Goal: Information Seeking & Learning: Learn about a topic

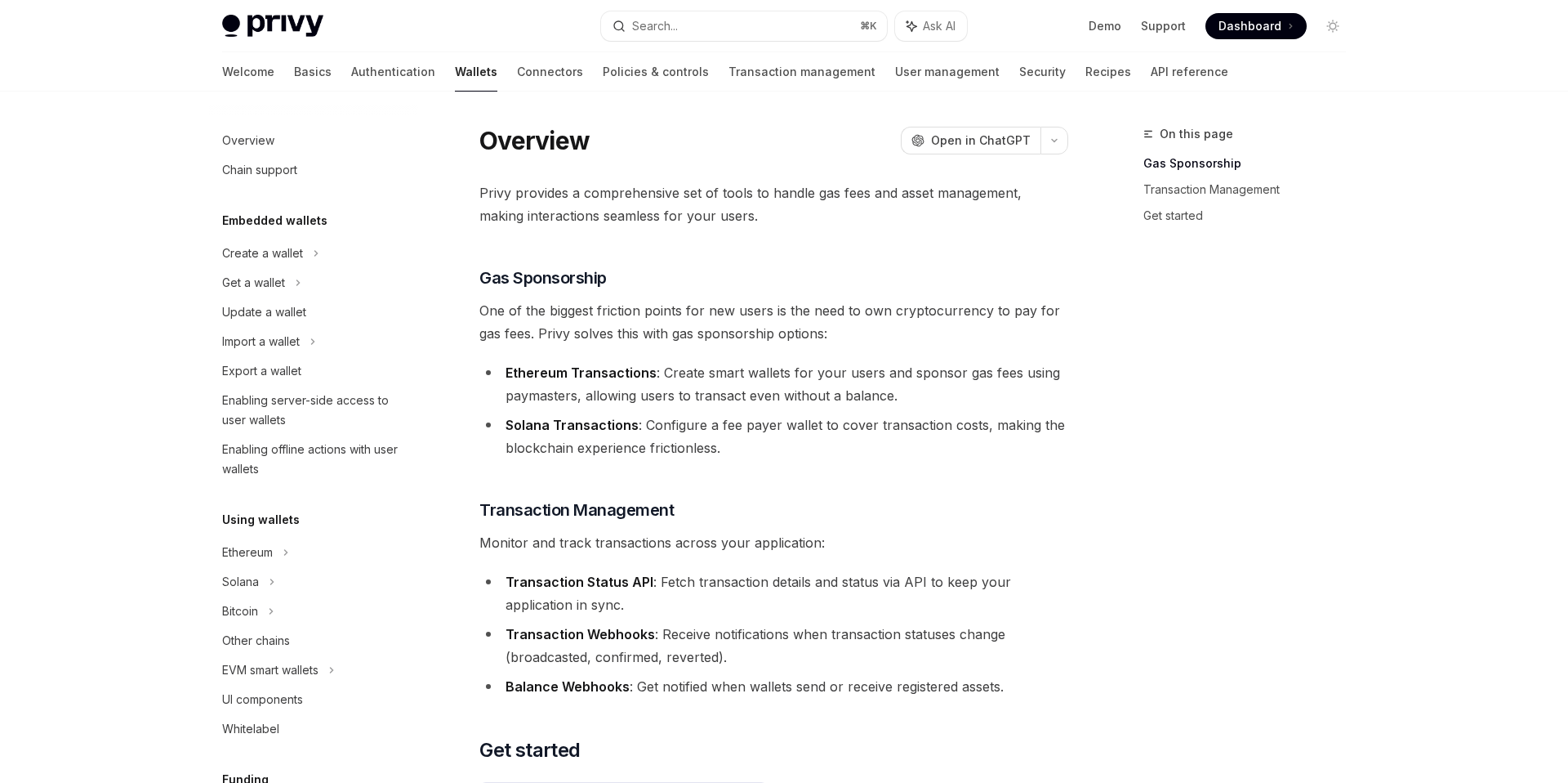
click at [268, 31] on img at bounding box center [273, 26] width 102 height 23
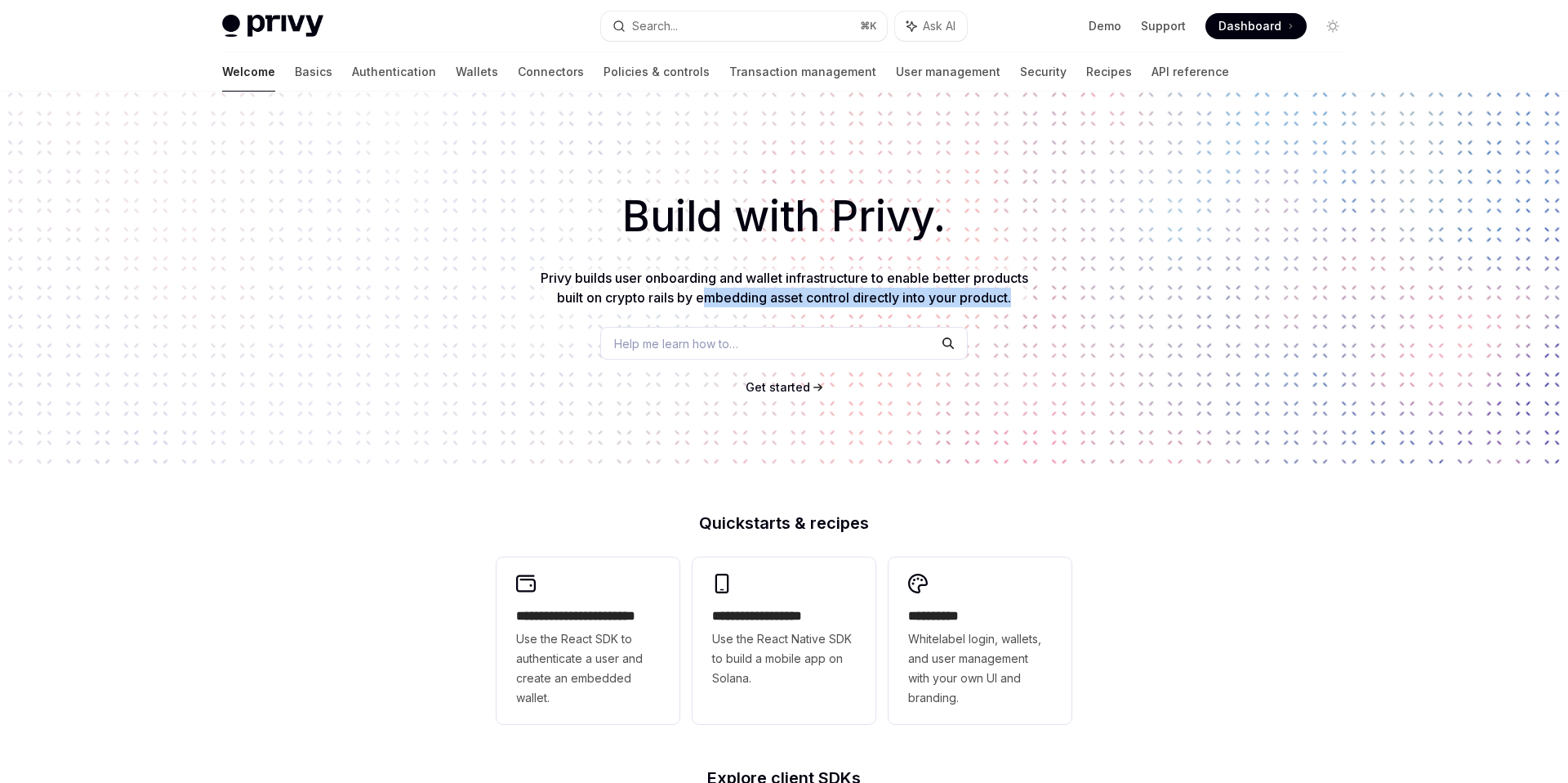
drag, startPoint x: 700, startPoint y: 303, endPoint x: 1015, endPoint y: 305, distance: 315.0
click at [1017, 305] on p "Privy builds user onboarding and wallet infrastructure to enable better product…" at bounding box center [784, 287] width 497 height 39
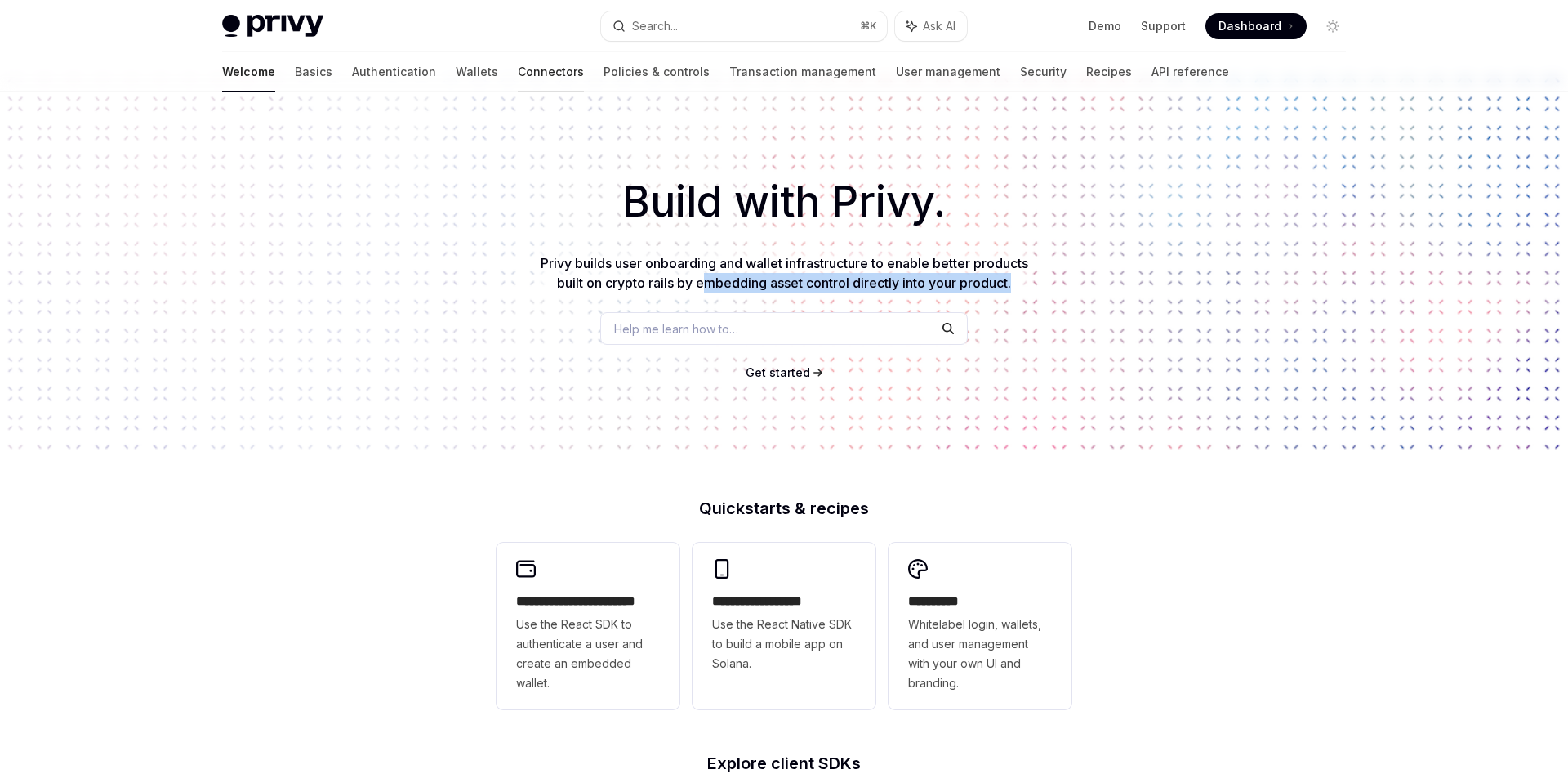
scroll to position [13, 0]
click at [1121, 26] on link "Demo" at bounding box center [1105, 26] width 33 height 16
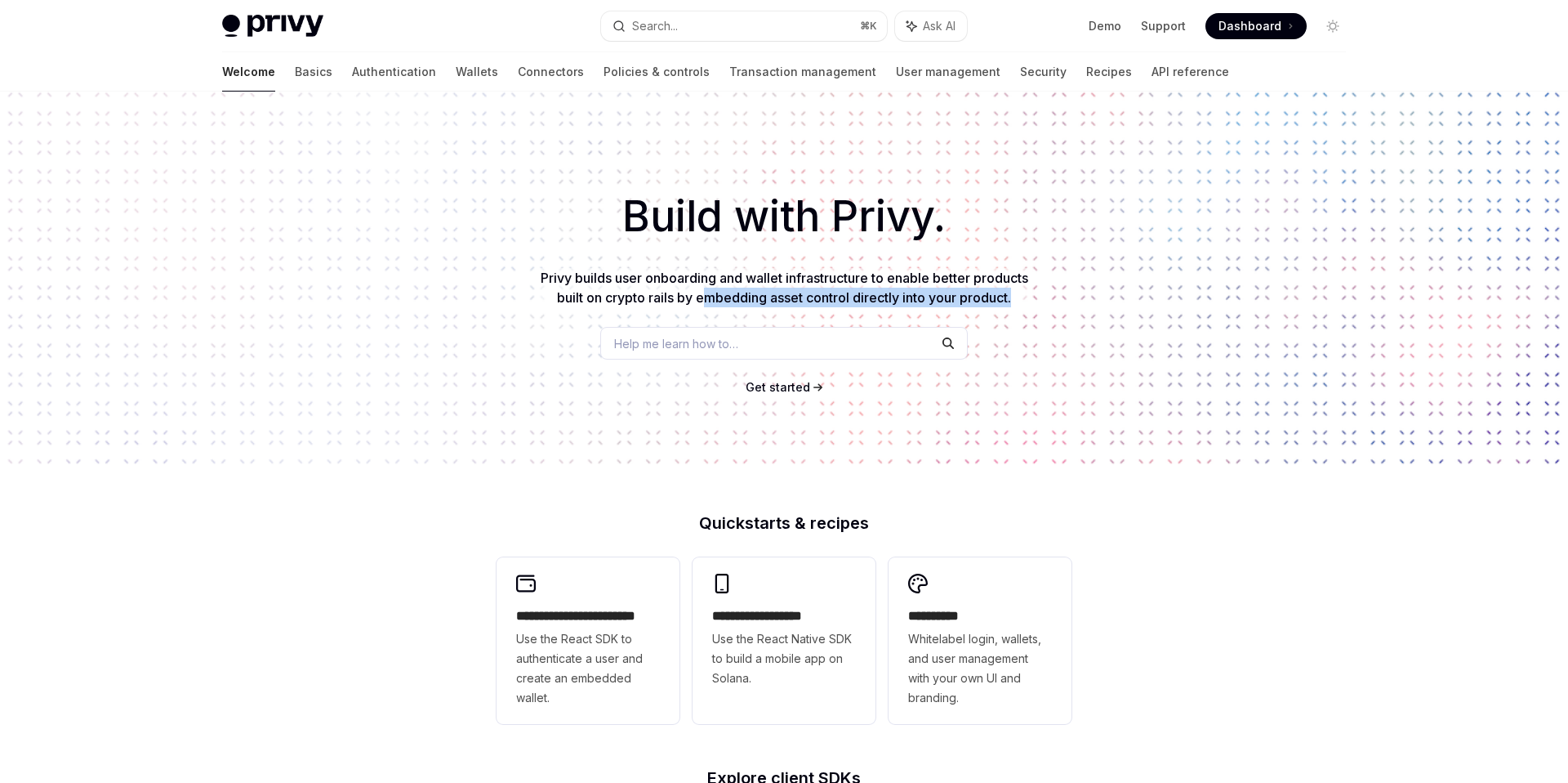
type textarea "*"
drag, startPoint x: 731, startPoint y: 280, endPoint x: 1041, endPoint y: 284, distance: 310.0
click at [1041, 284] on div "Build with Privy. Privy builds user onboarding and wallet infrastructure to ena…" at bounding box center [784, 277] width 1568 height 372
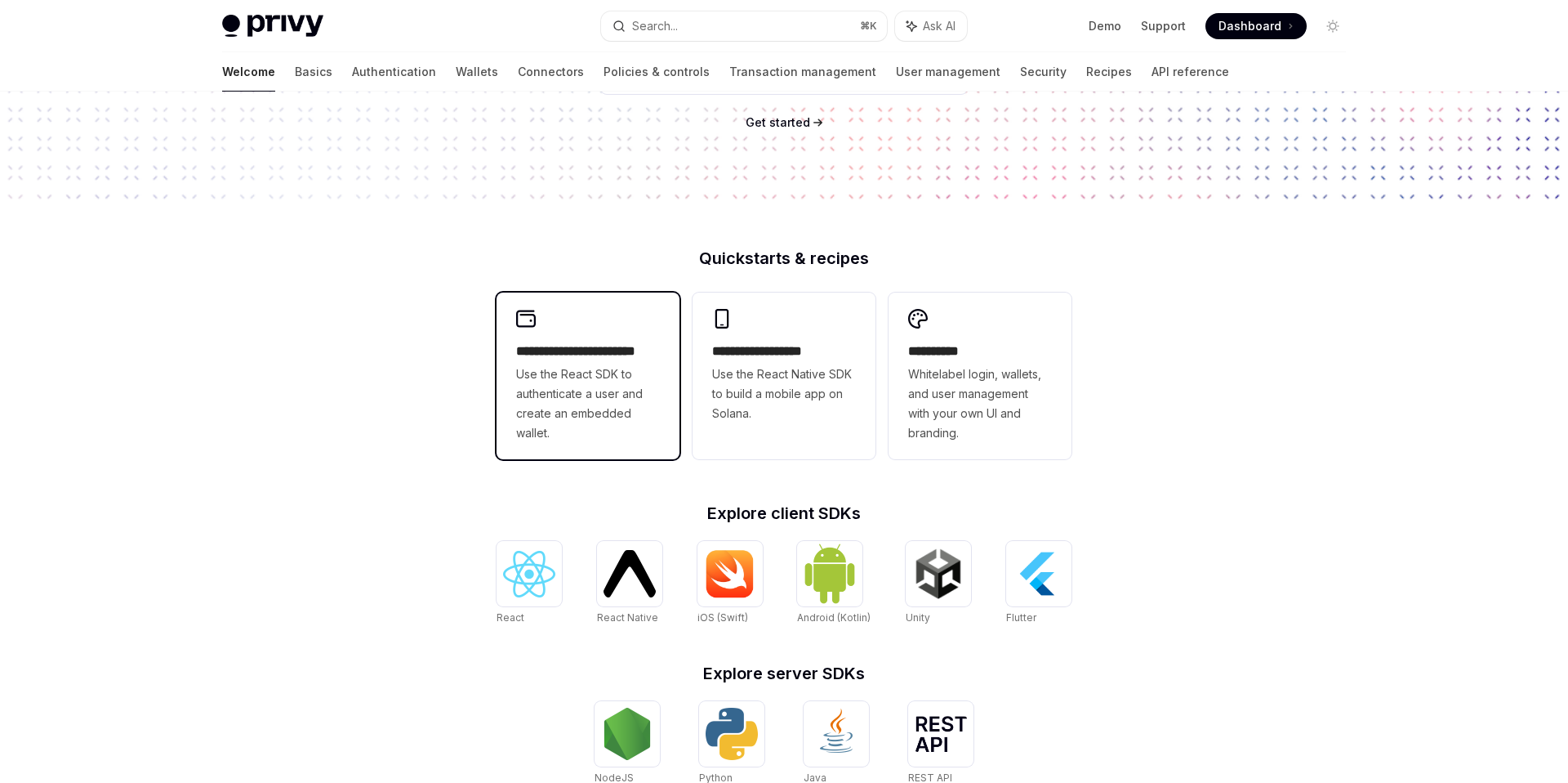
scroll to position [262, 0]
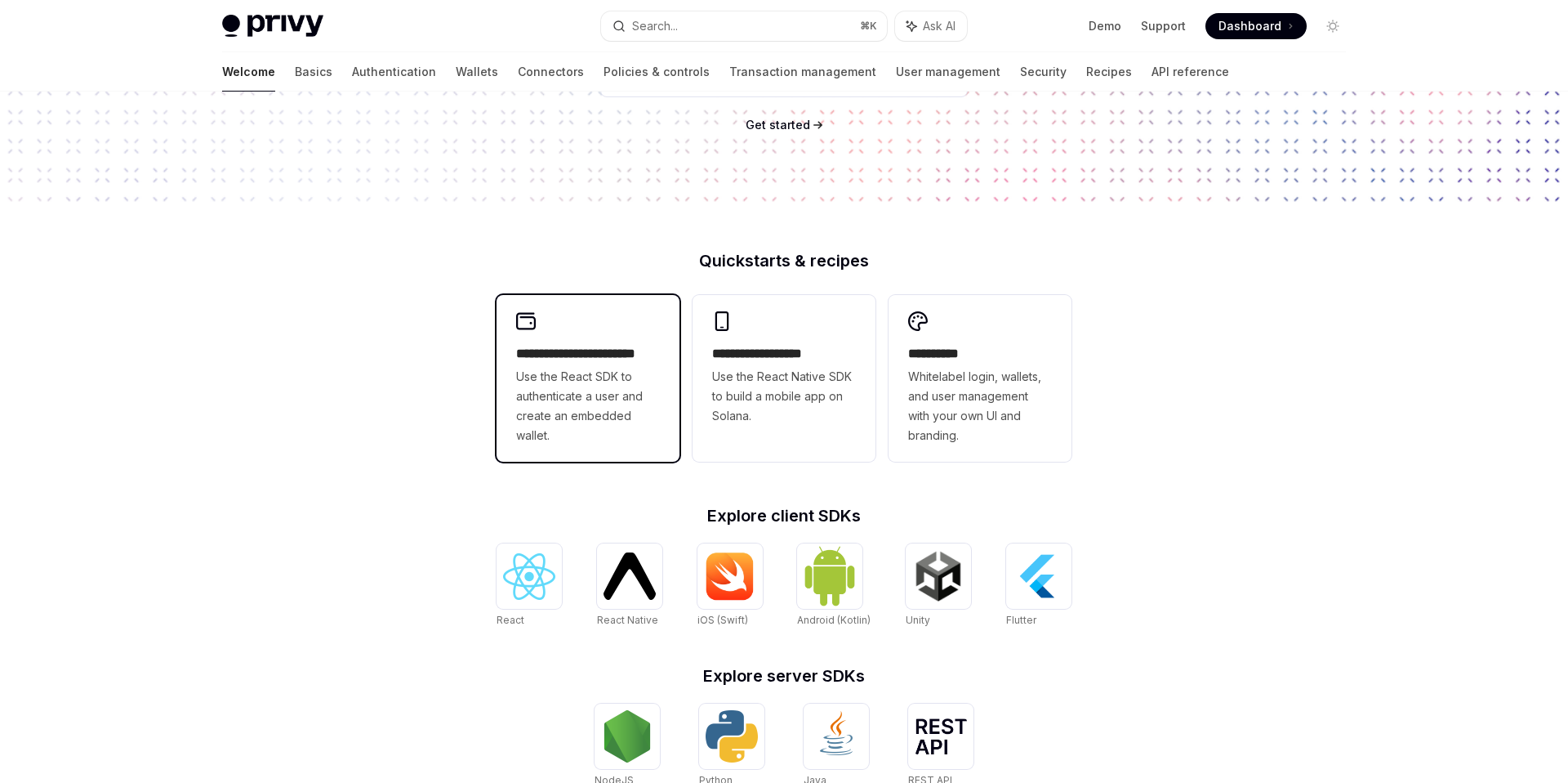
click at [551, 400] on span "Use the React SDK to authenticate a user and create an embedded wallet." at bounding box center [588, 406] width 144 height 79
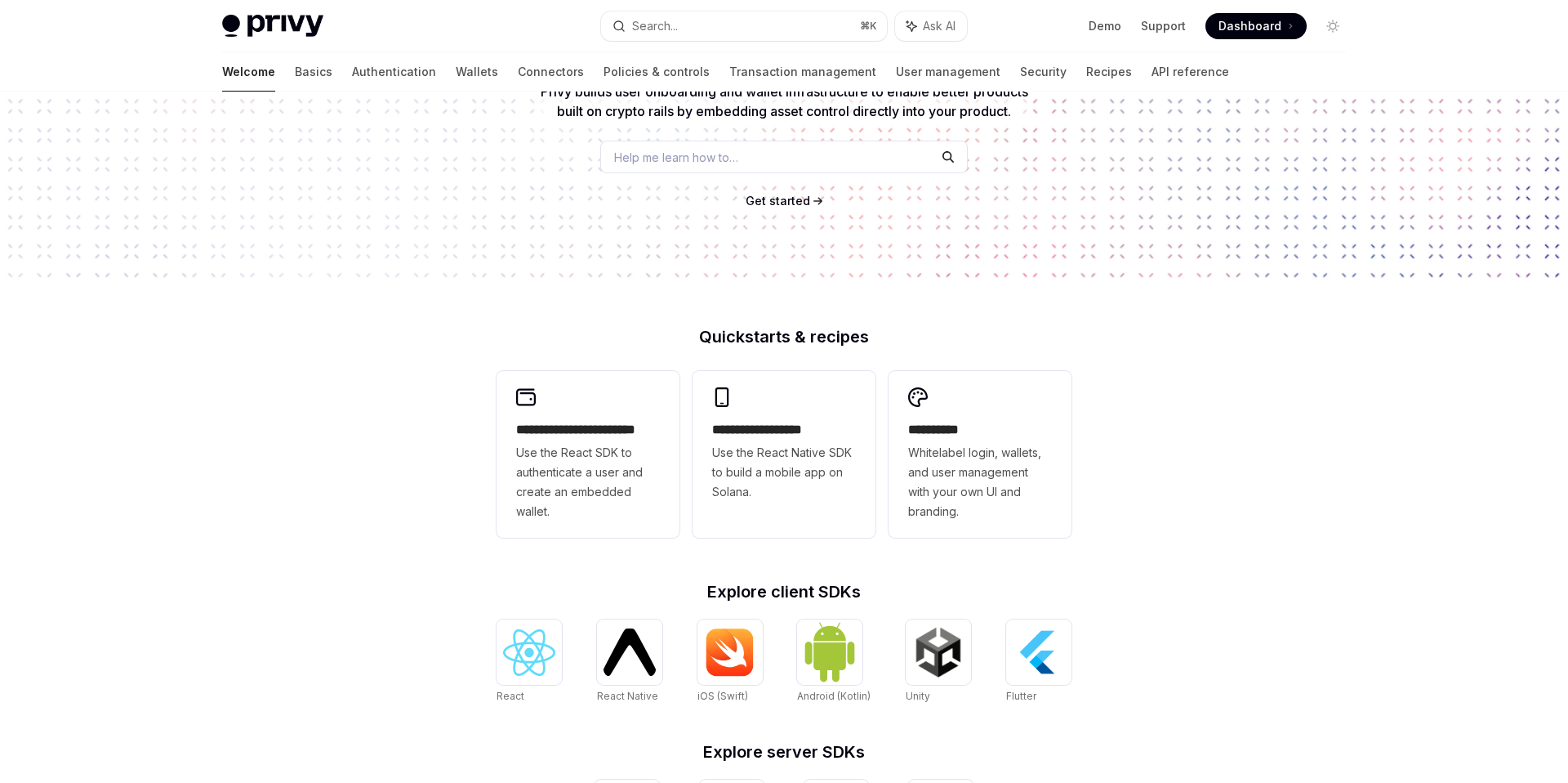
scroll to position [185, 0]
click at [456, 67] on link "Wallets" at bounding box center [477, 72] width 42 height 39
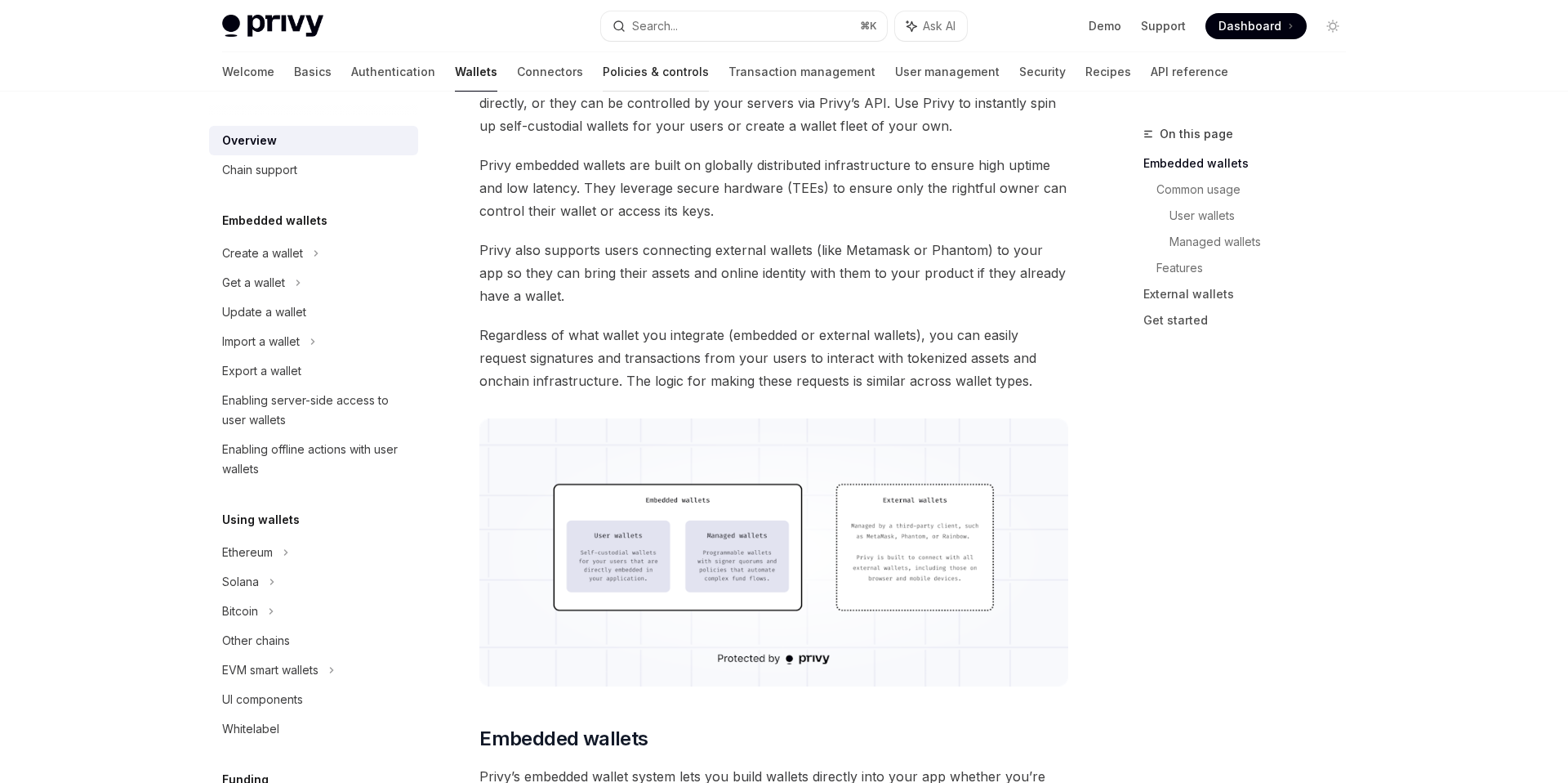
scroll to position [179, 0]
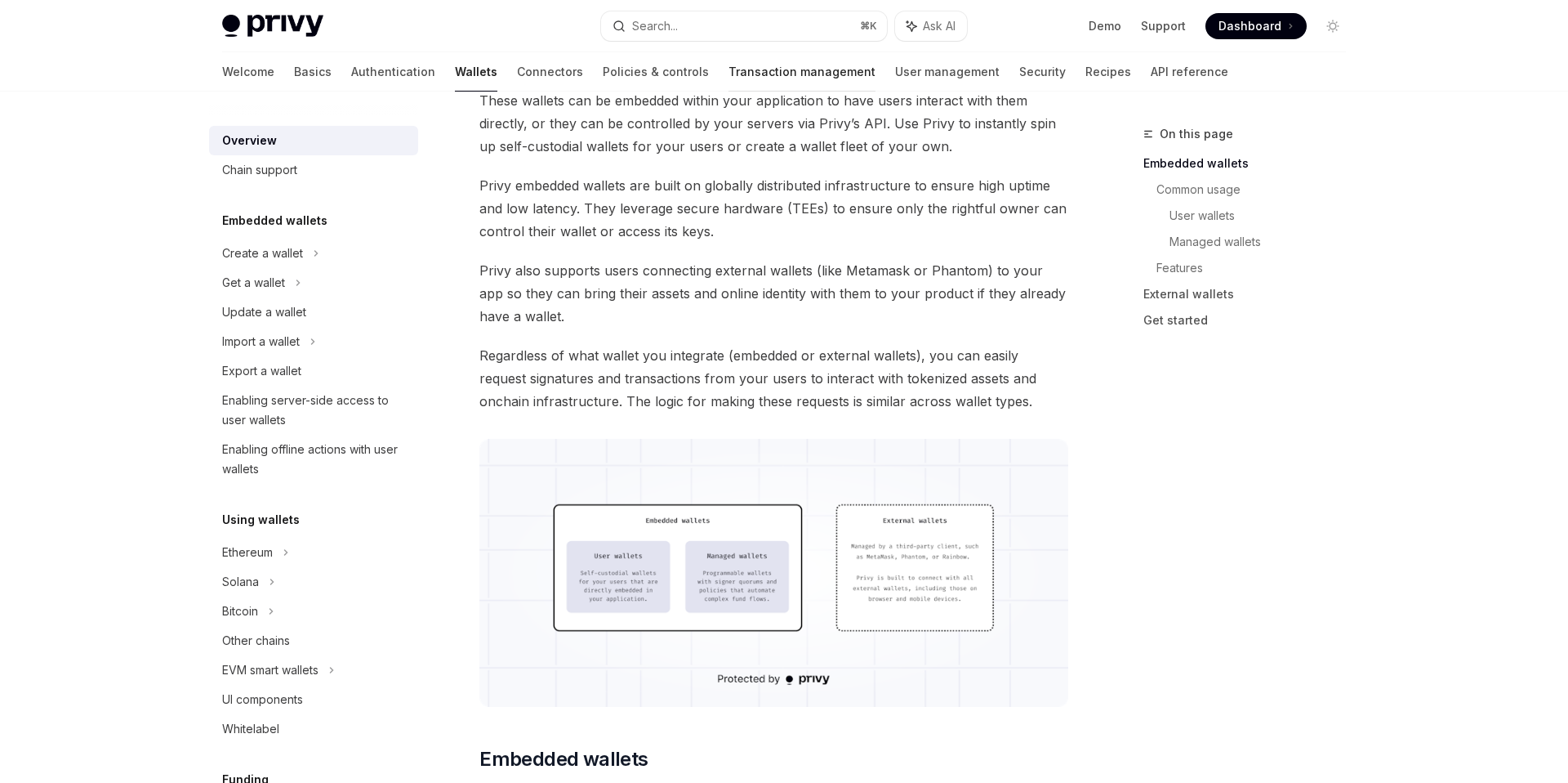
click at [729, 71] on link "Transaction management" at bounding box center [802, 72] width 147 height 39
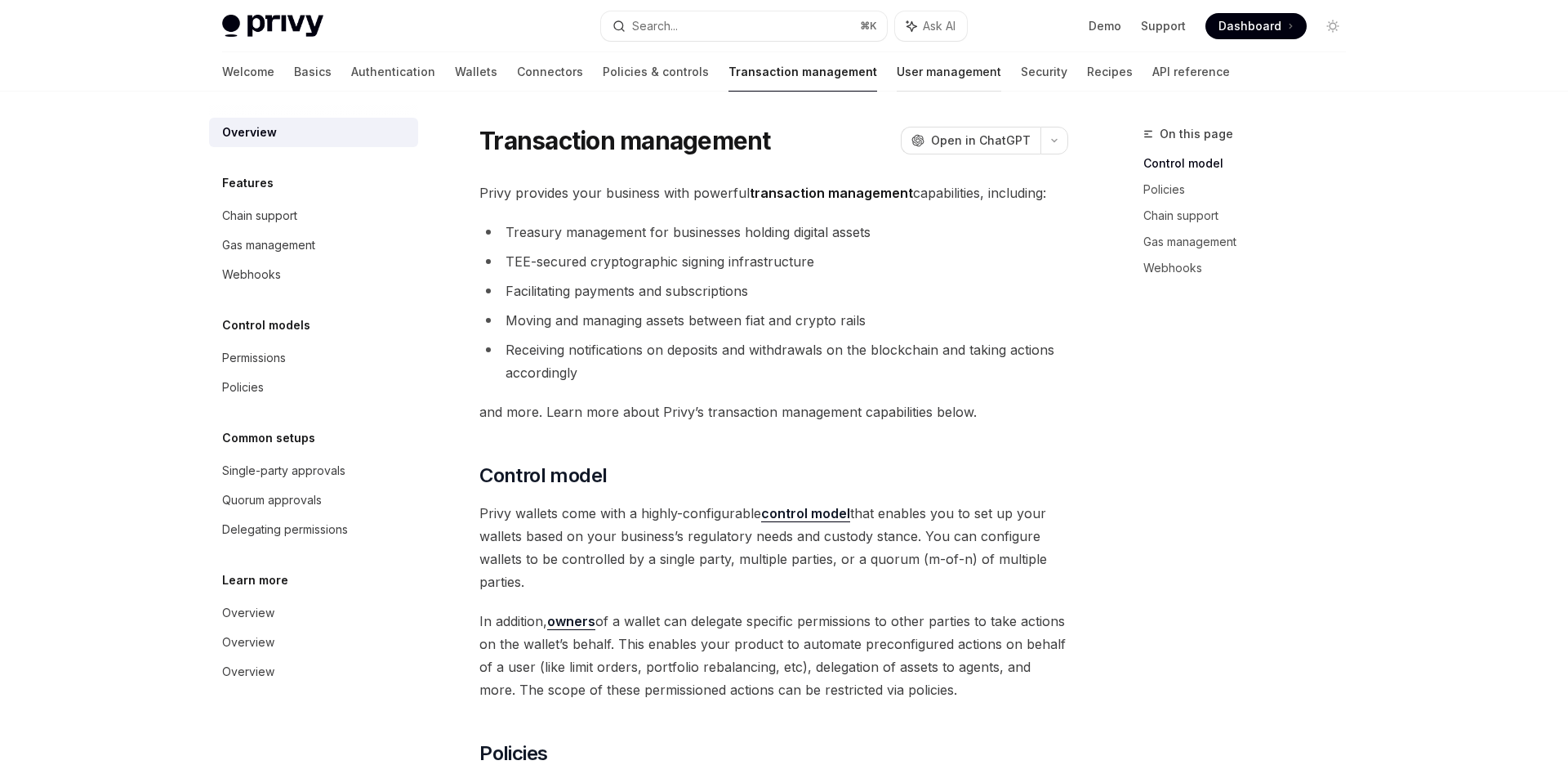
click at [897, 76] on link "User management" at bounding box center [948, 72] width 105 height 39
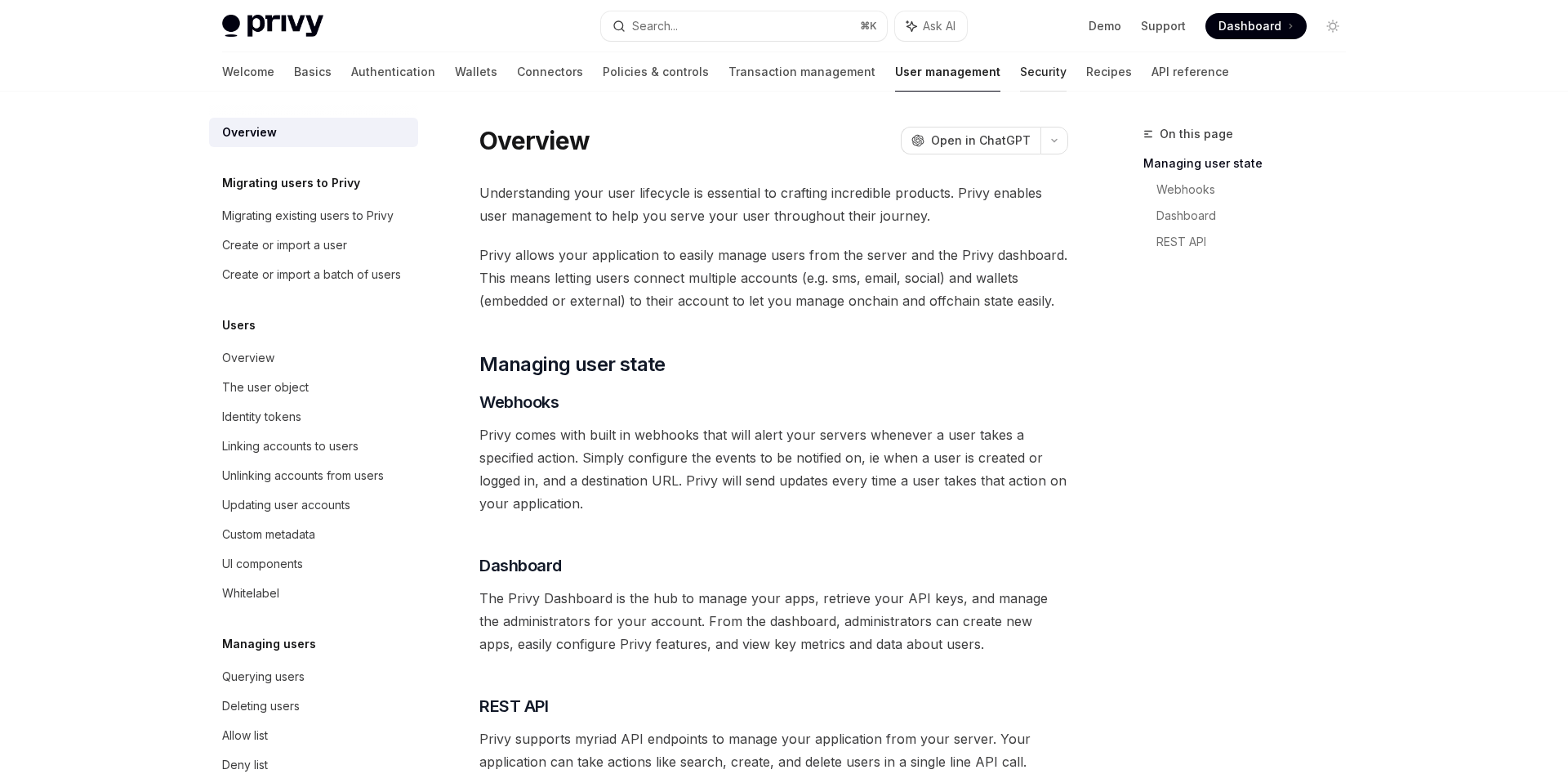
click at [1020, 72] on link "Security" at bounding box center [1043, 72] width 47 height 39
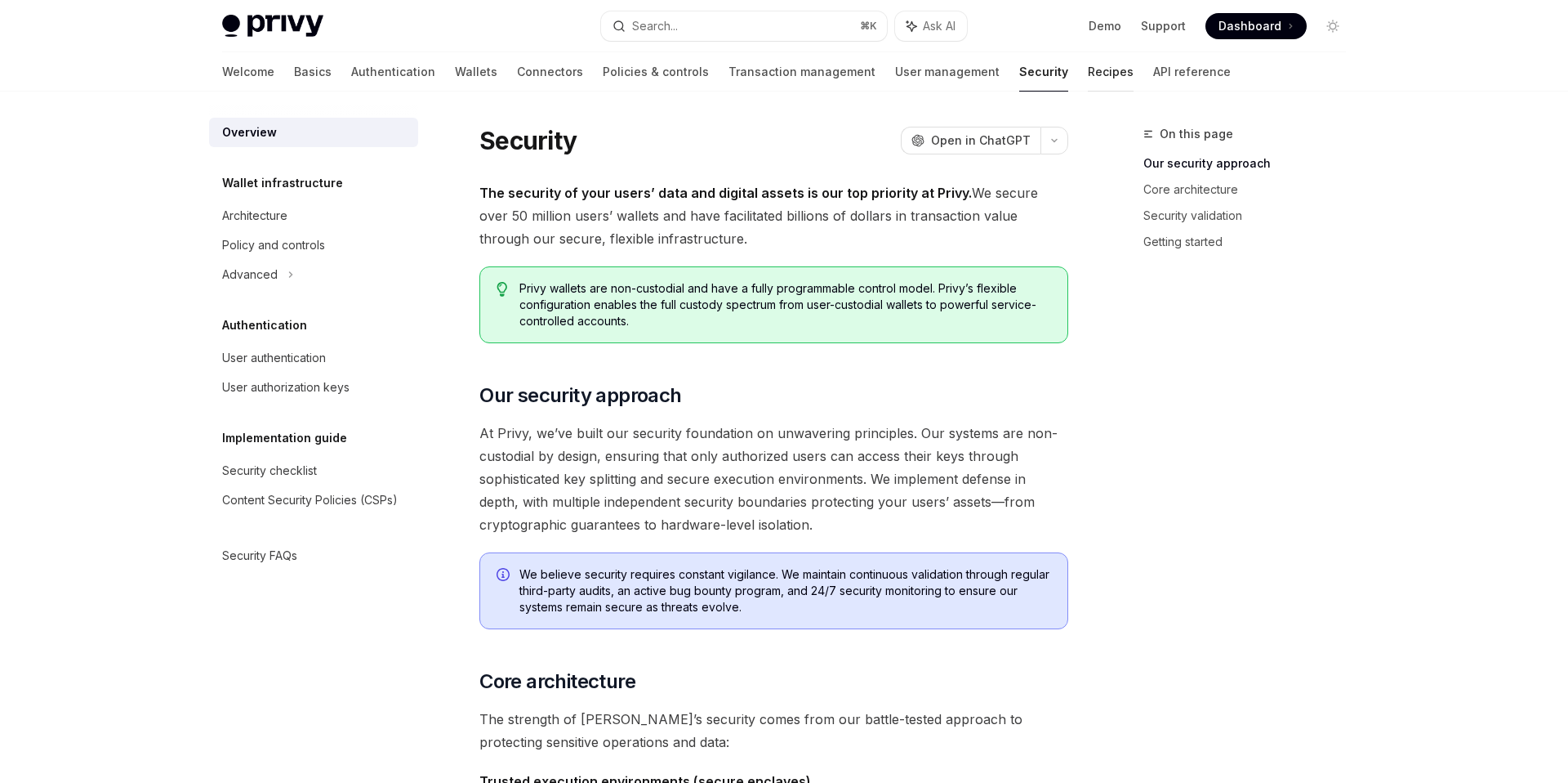
click at [1088, 73] on link "Recipes" at bounding box center [1111, 72] width 46 height 39
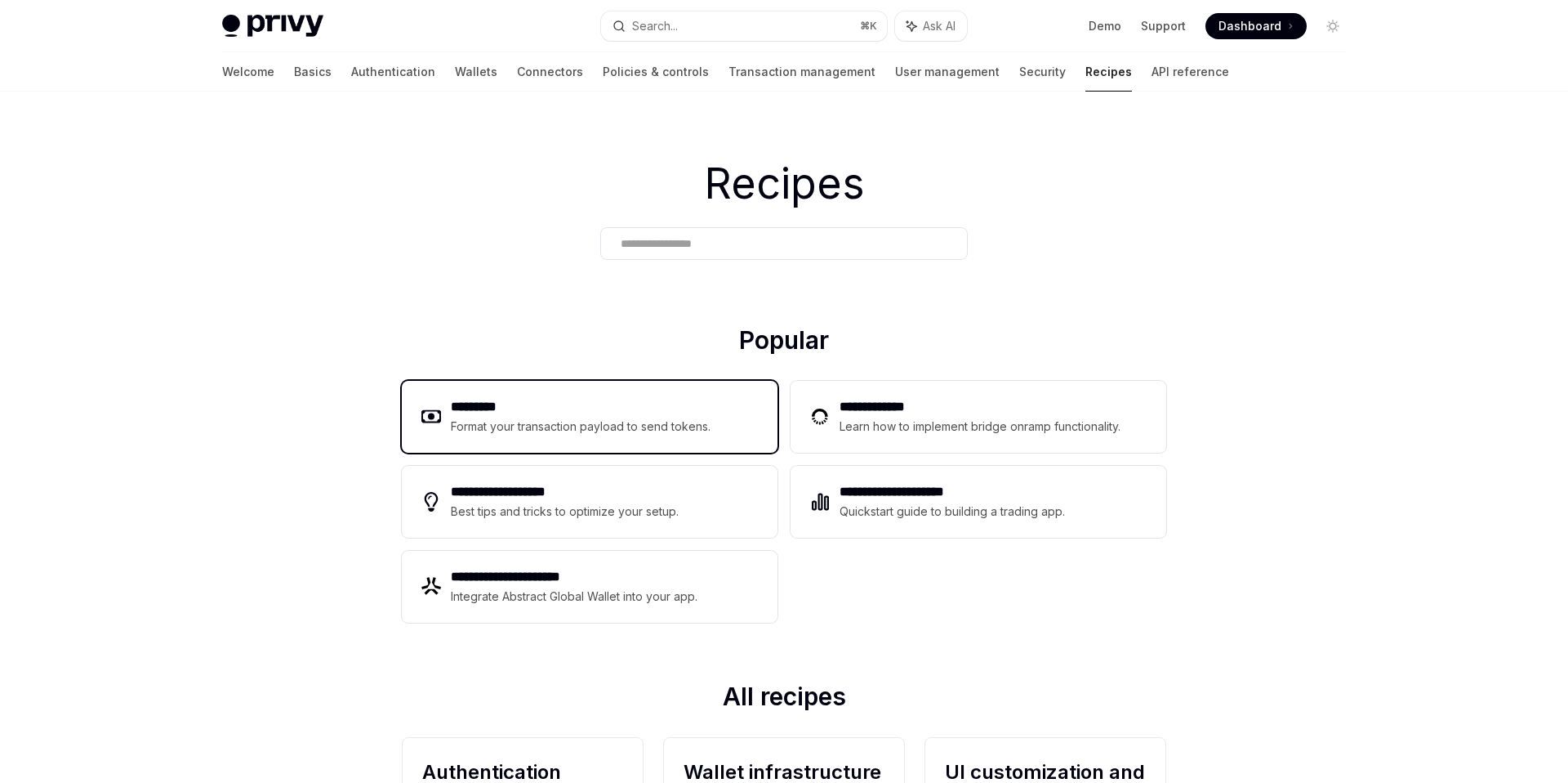
click at [696, 420] on div "Format your transaction payload to send tokens." at bounding box center [581, 426] width 261 height 19
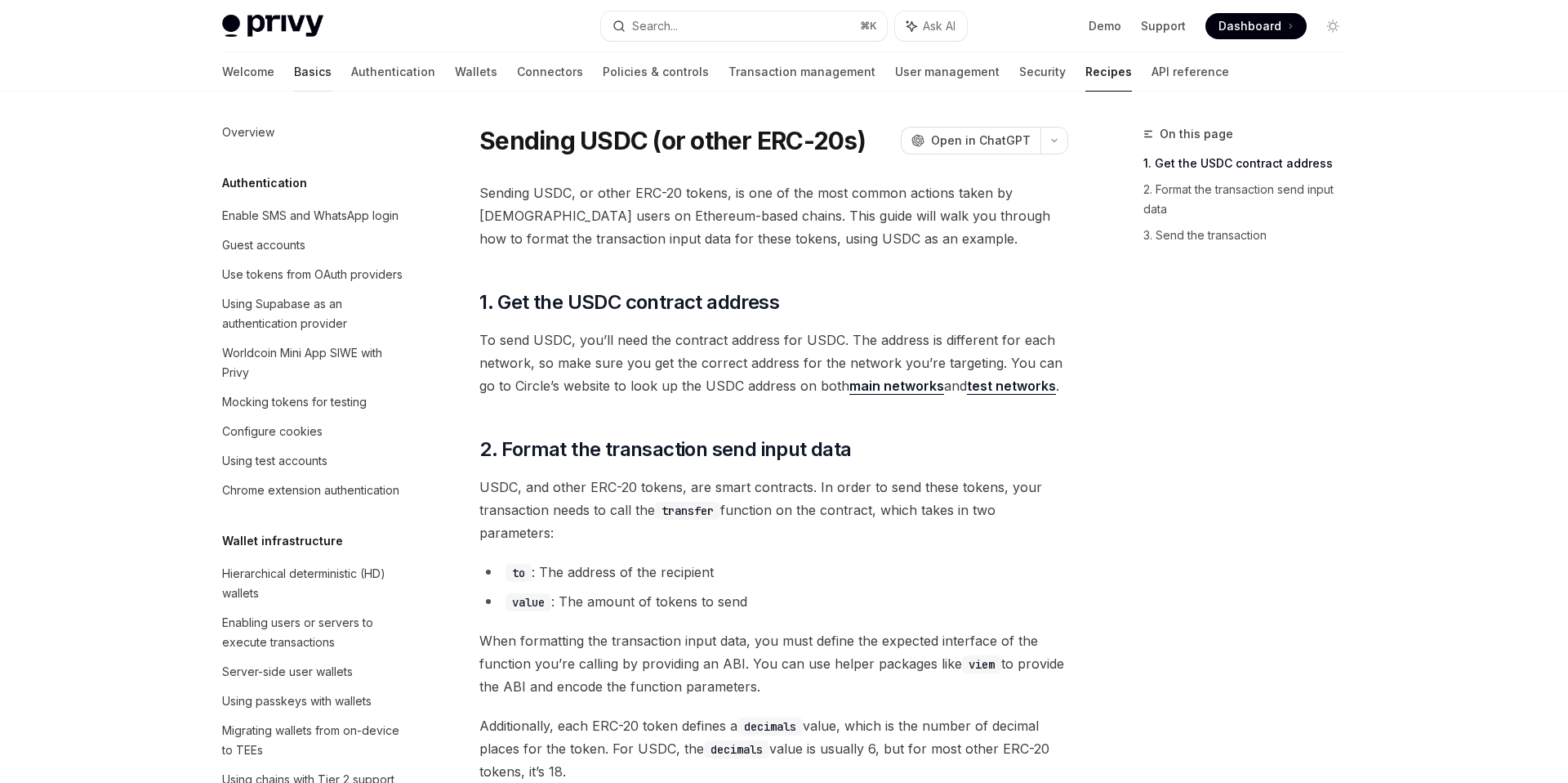
click at [294, 75] on link "Basics" at bounding box center [313, 72] width 37 height 39
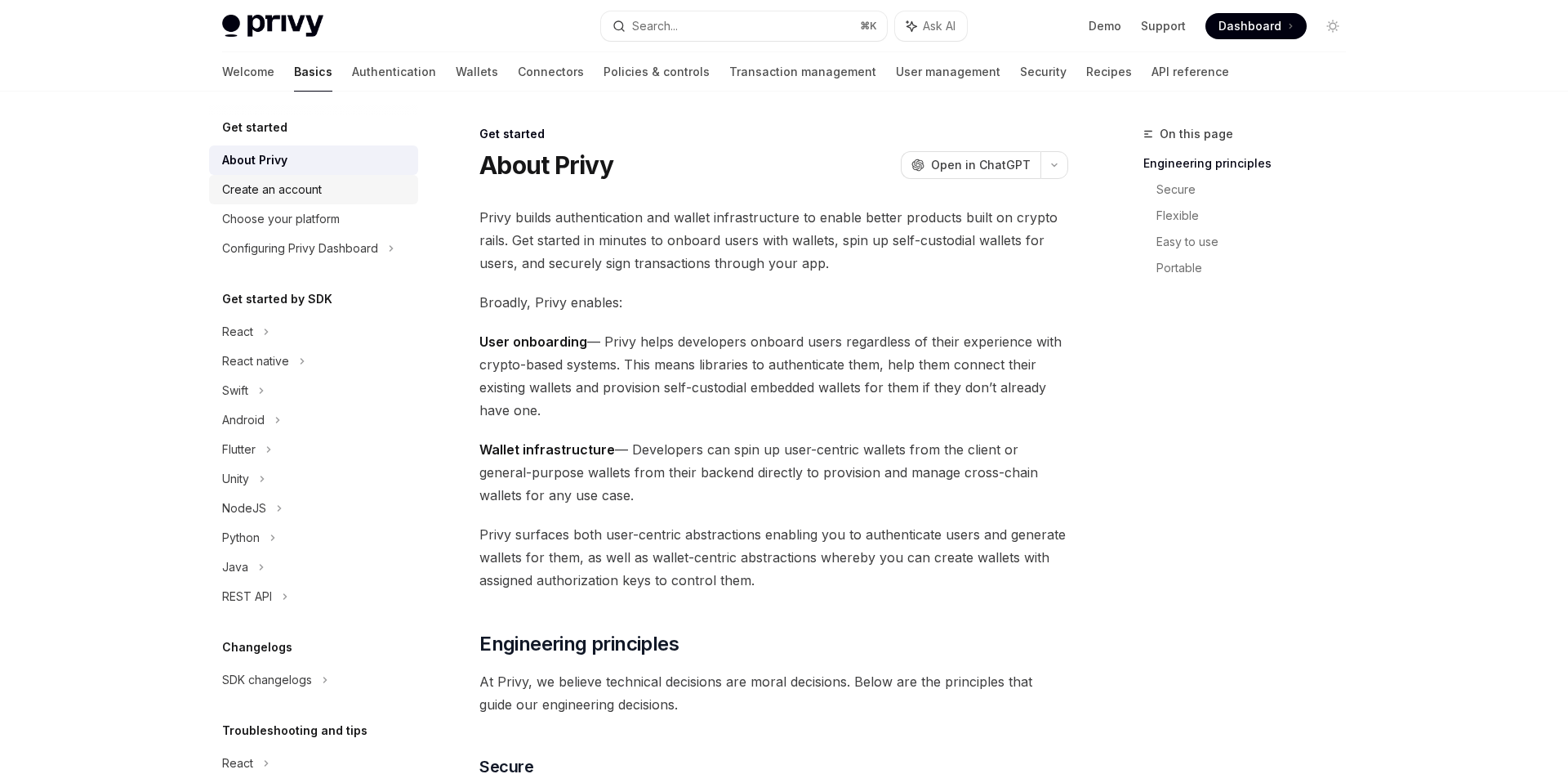
click at [274, 182] on div "Create an account" at bounding box center [272, 189] width 100 height 19
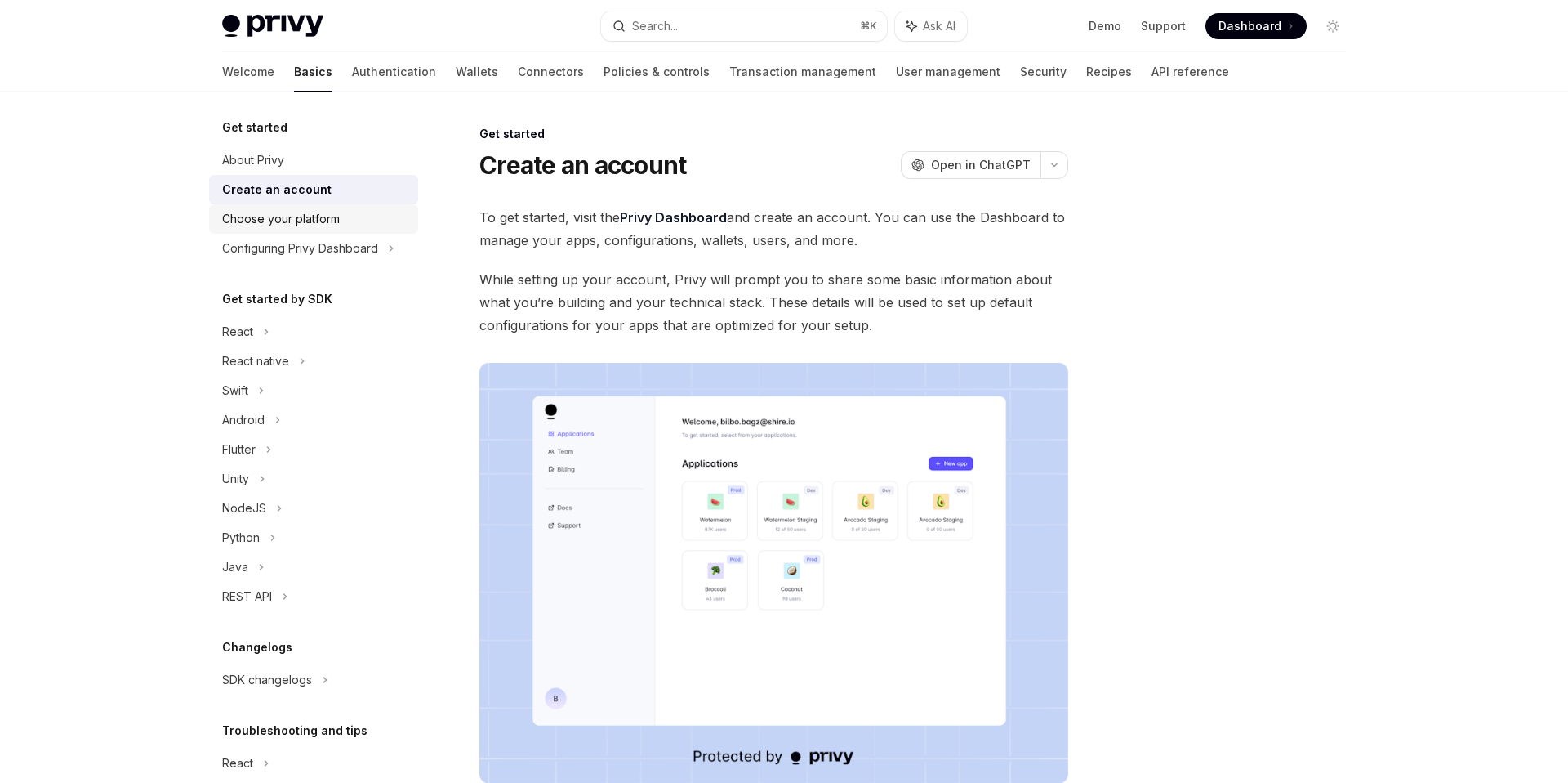
click at [283, 216] on div "Choose your platform" at bounding box center [281, 219] width 118 height 19
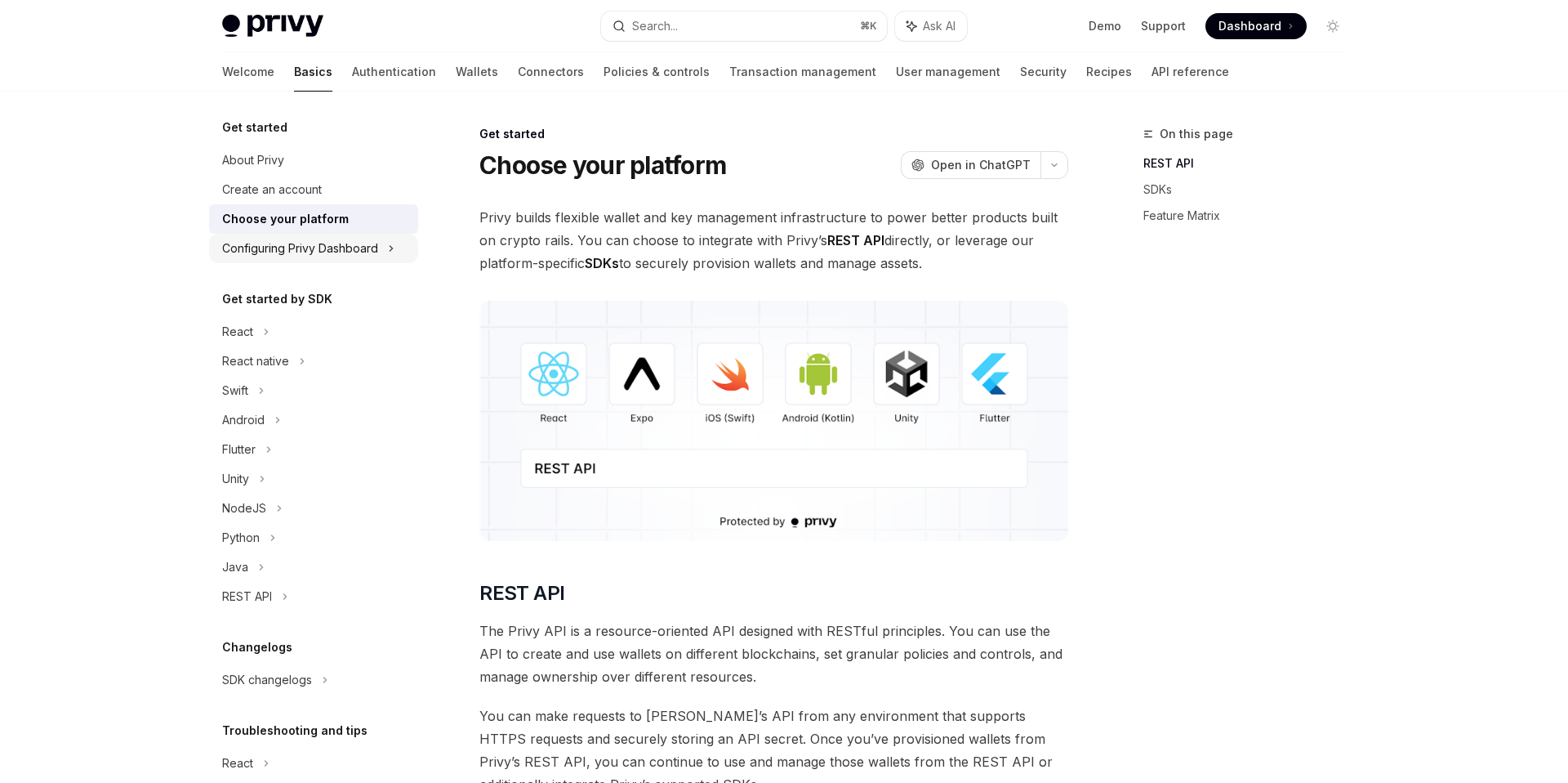
click at [295, 258] on div "Configuring Privy Dashboard" at bounding box center [314, 249] width 209 height 30
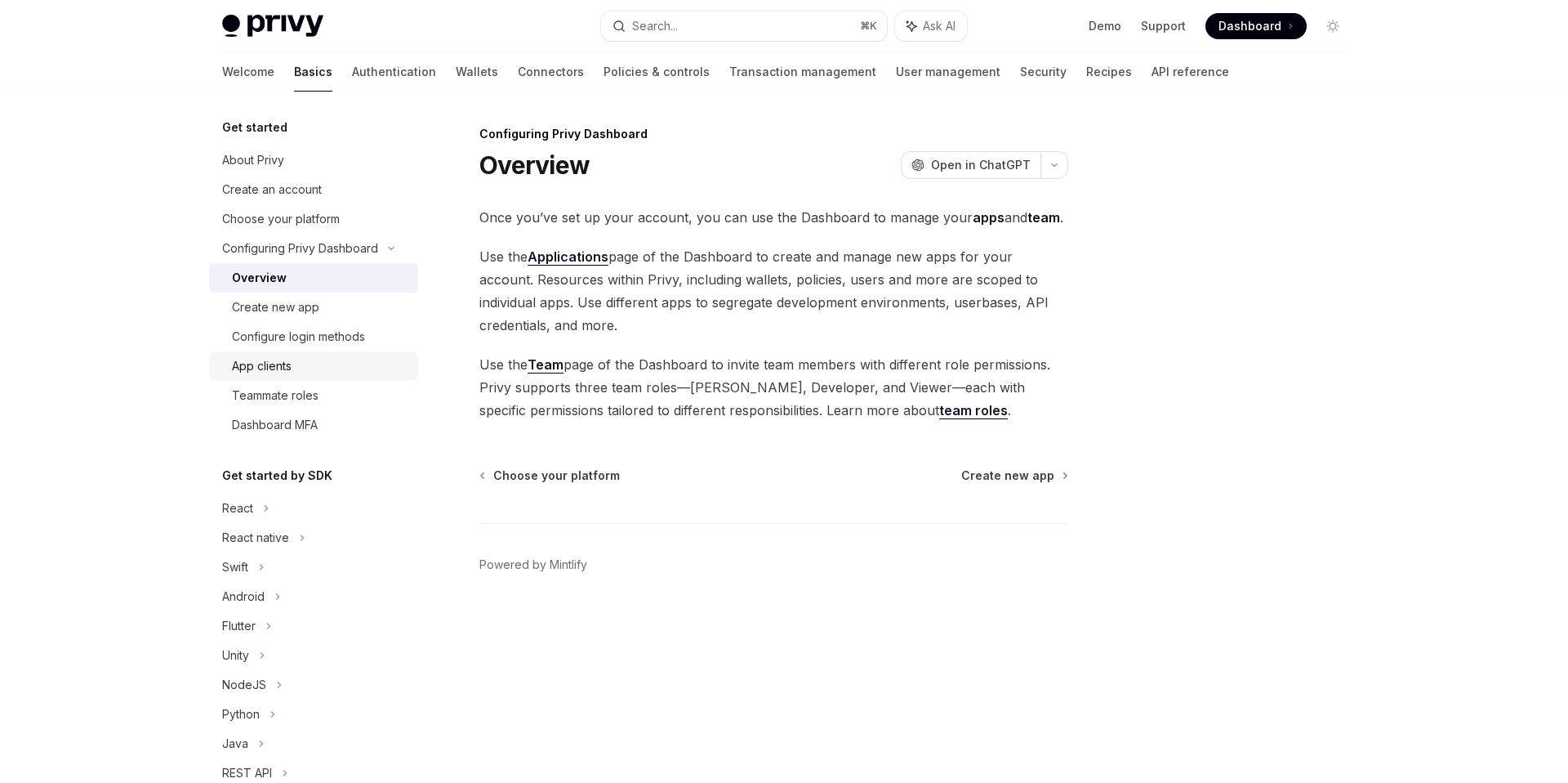
scroll to position [6, 0]
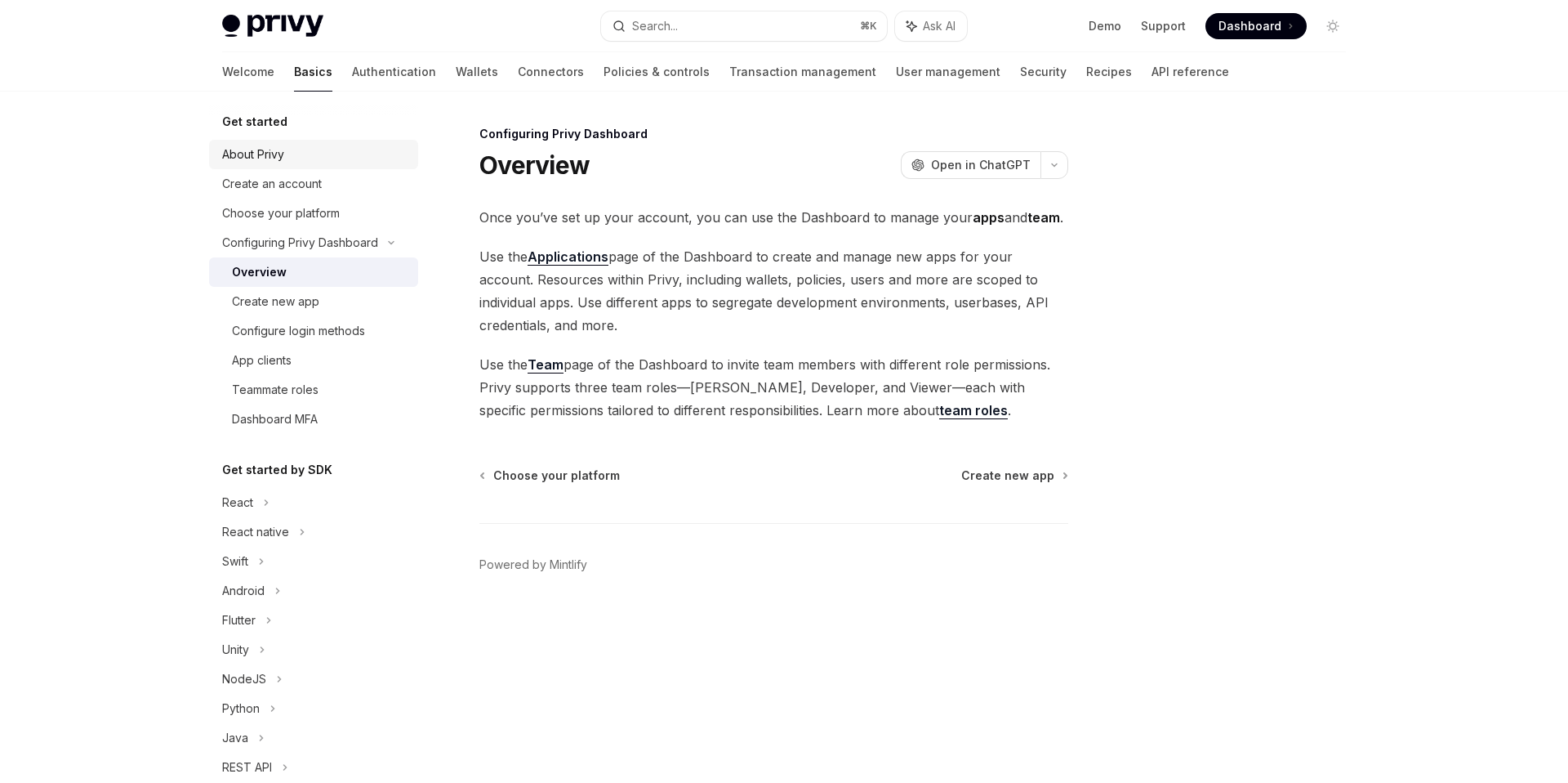
click at [250, 155] on div "About Privy" at bounding box center [253, 154] width 62 height 19
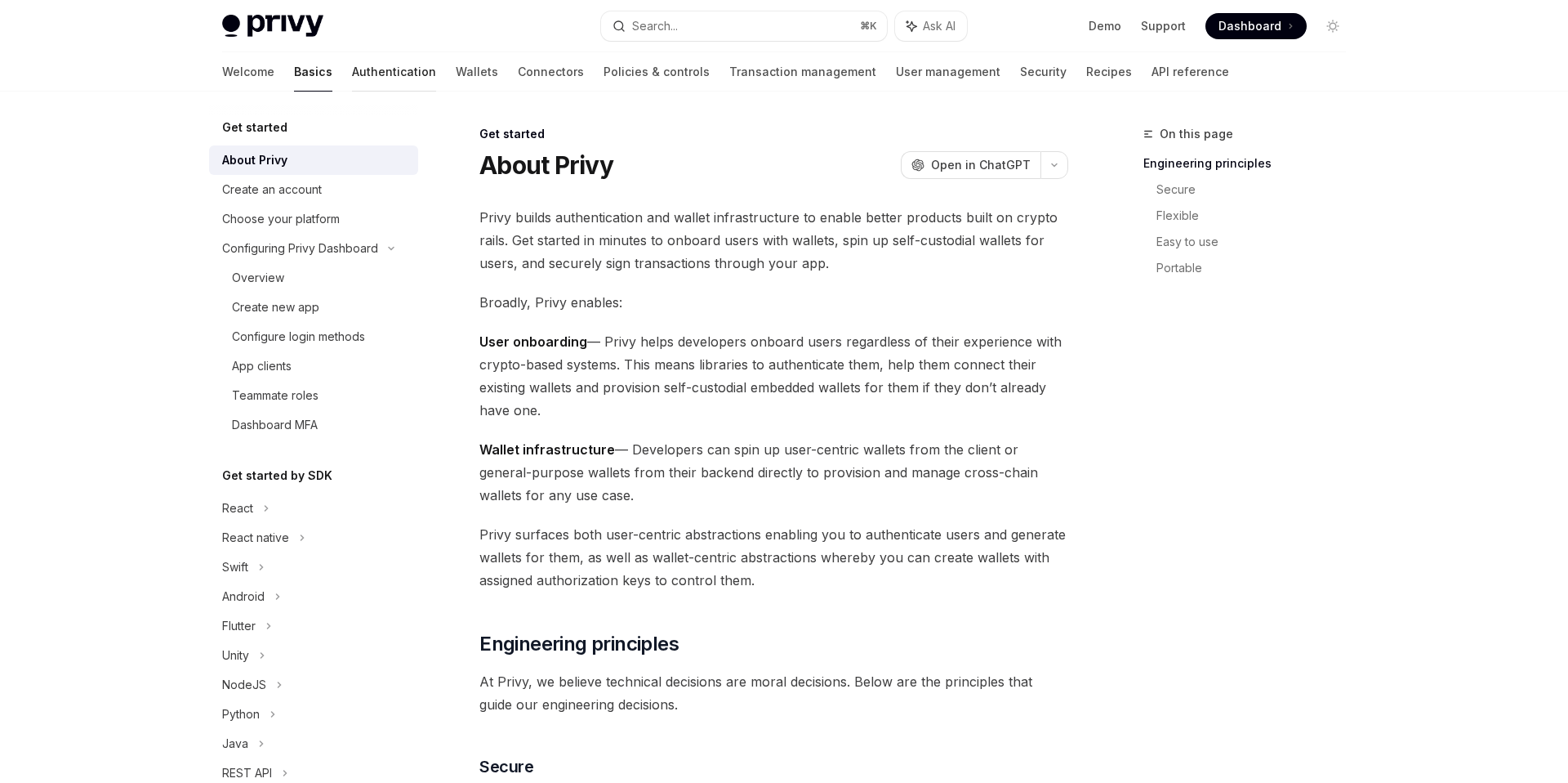
click at [352, 80] on link "Authentication" at bounding box center [394, 72] width 84 height 39
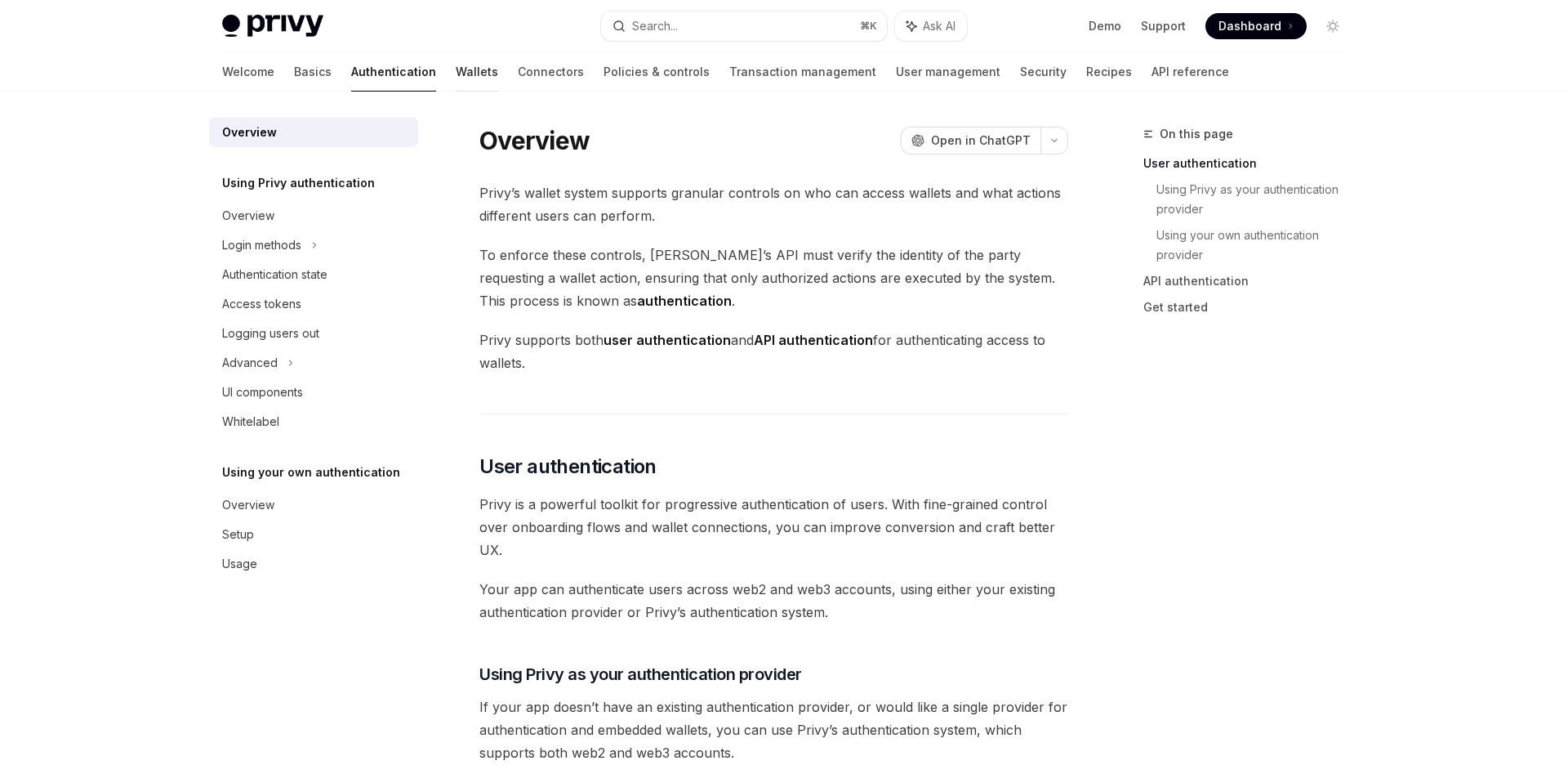
click at [456, 79] on link "Wallets" at bounding box center [477, 72] width 42 height 39
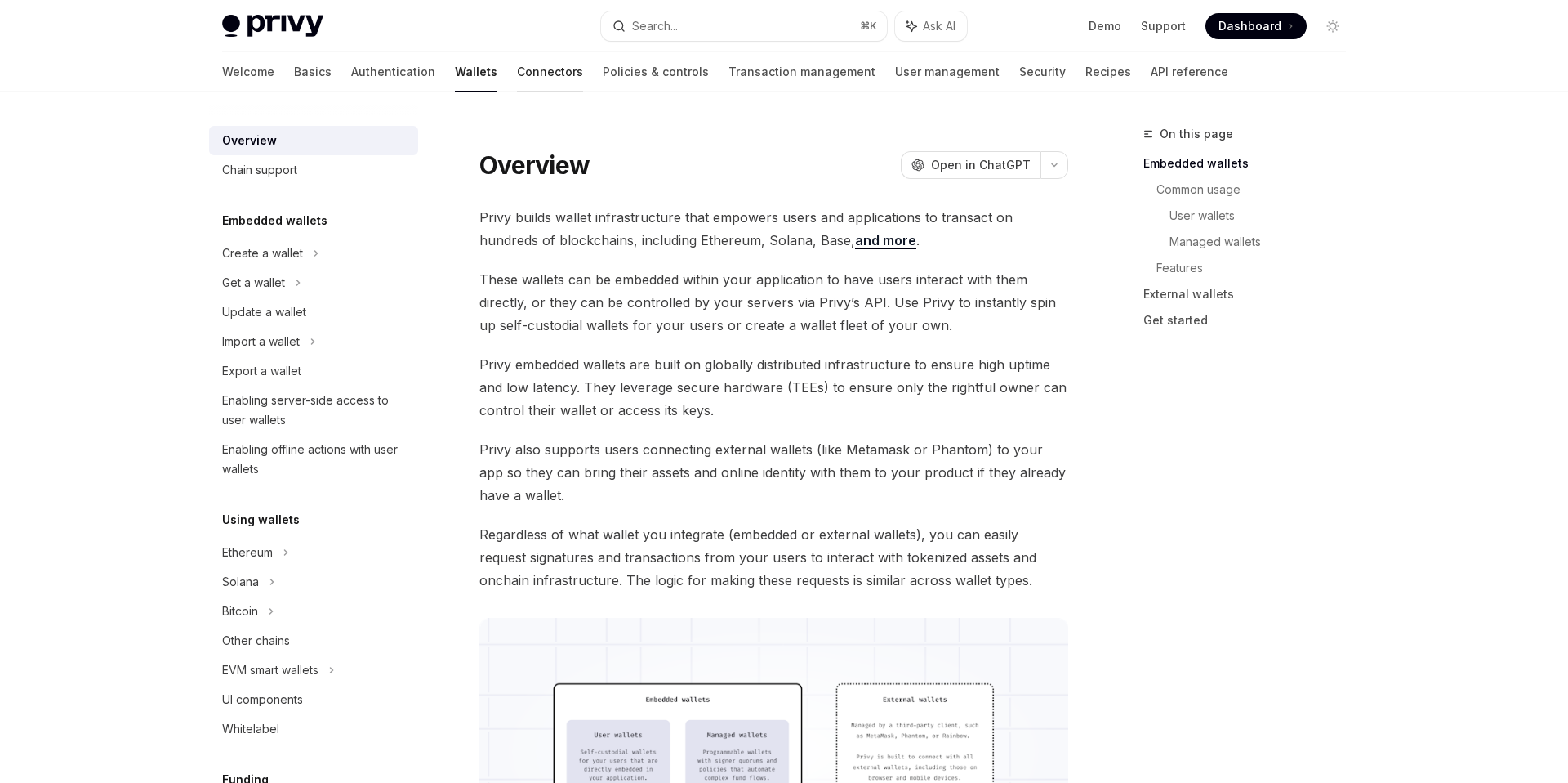
click at [517, 78] on link "Connectors" at bounding box center [550, 72] width 66 height 39
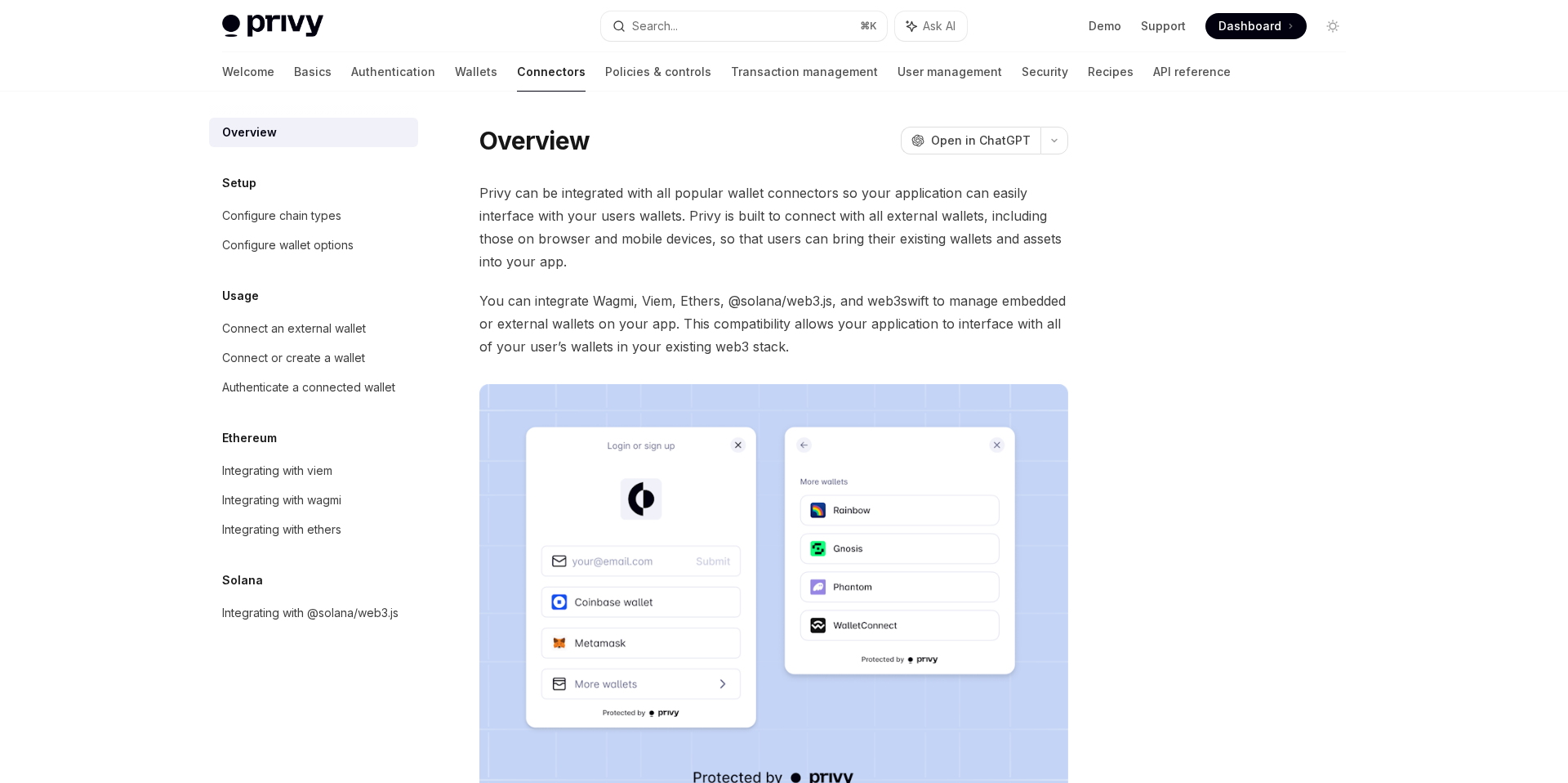
click at [293, 23] on img at bounding box center [273, 26] width 102 height 23
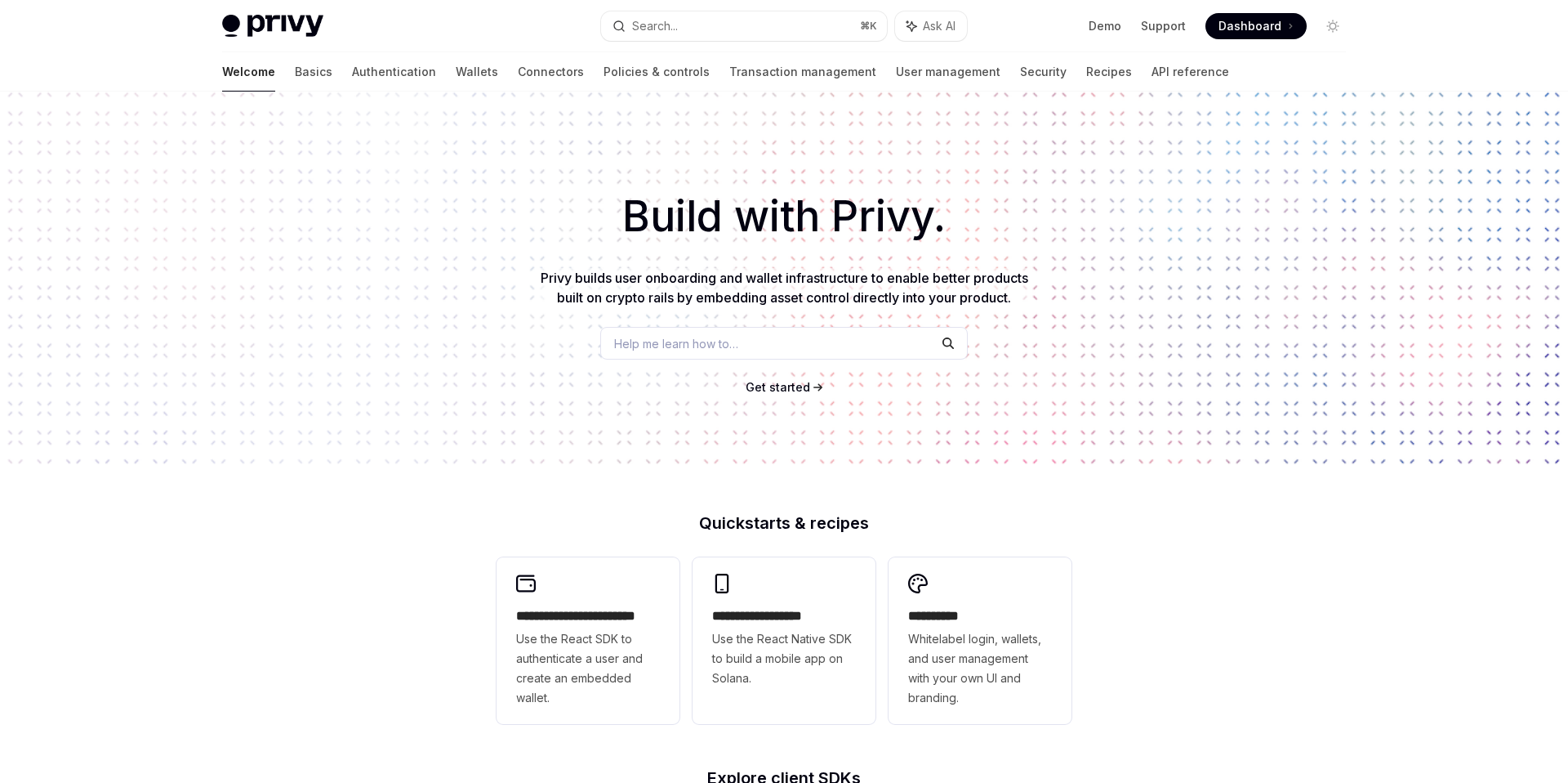
click at [321, 125] on div "Build with Privy. Privy builds user onboarding and wallet infrastructure to ena…" at bounding box center [784, 277] width 1568 height 372
click at [284, 22] on img at bounding box center [273, 26] width 102 height 23
click at [495, 398] on div "Build with Privy. Privy builds user onboarding and wallet infrastructure to ena…" at bounding box center [784, 277] width 1568 height 372
click at [1087, 75] on link "Recipes" at bounding box center [1110, 72] width 46 height 39
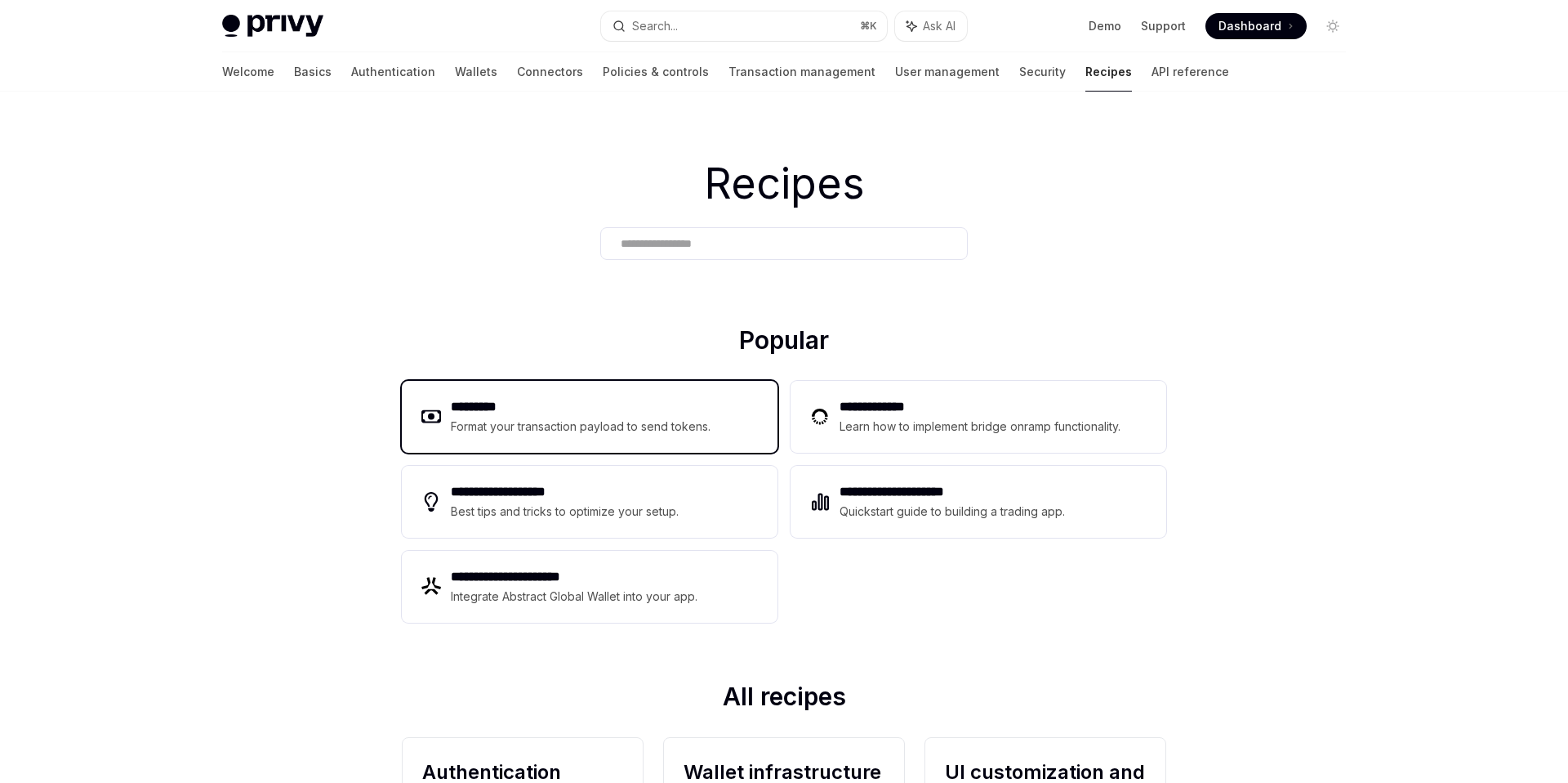
click at [635, 415] on h2 "*********" at bounding box center [581, 407] width 261 height 19
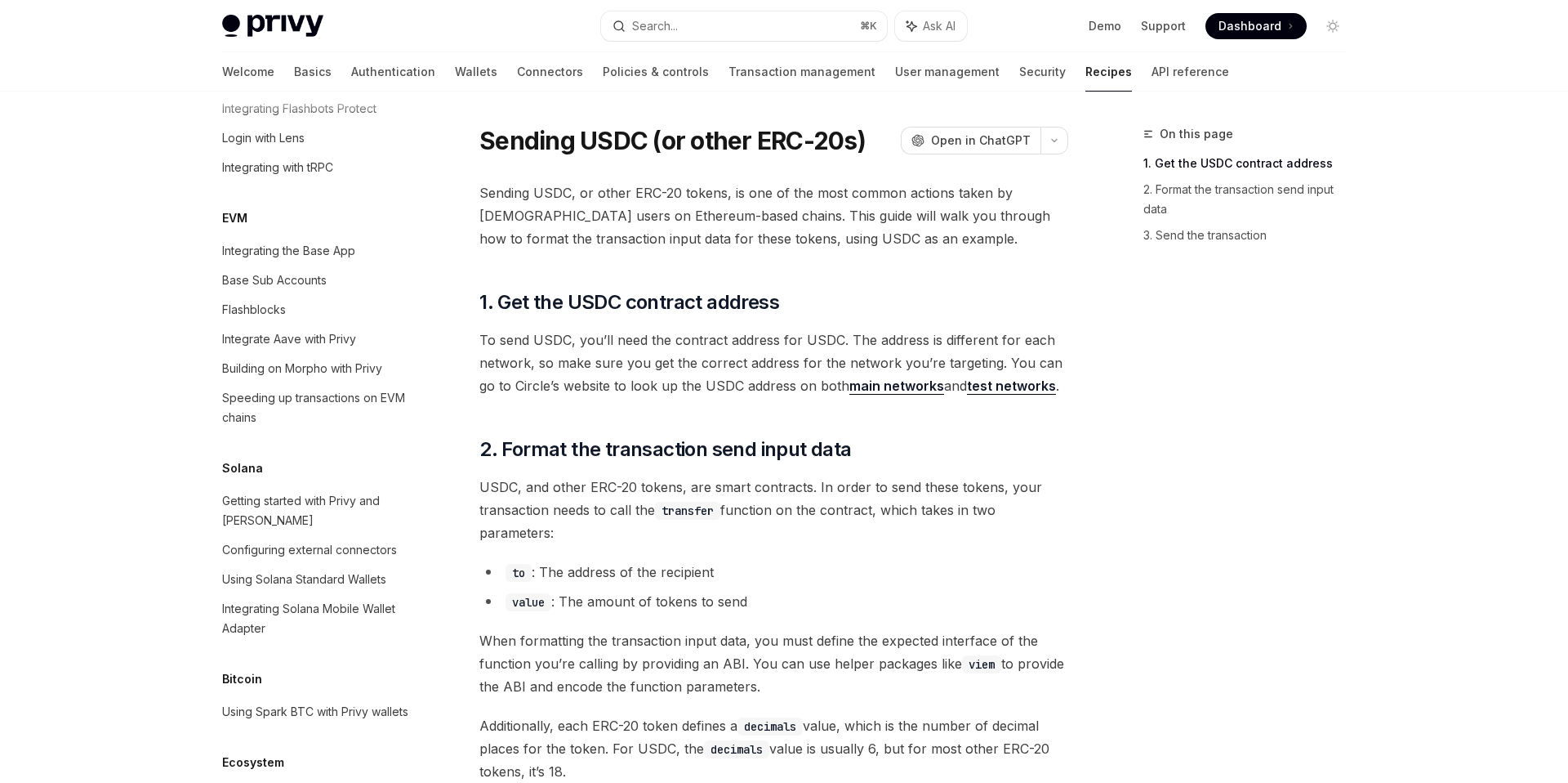
scroll to position [2275, 0]
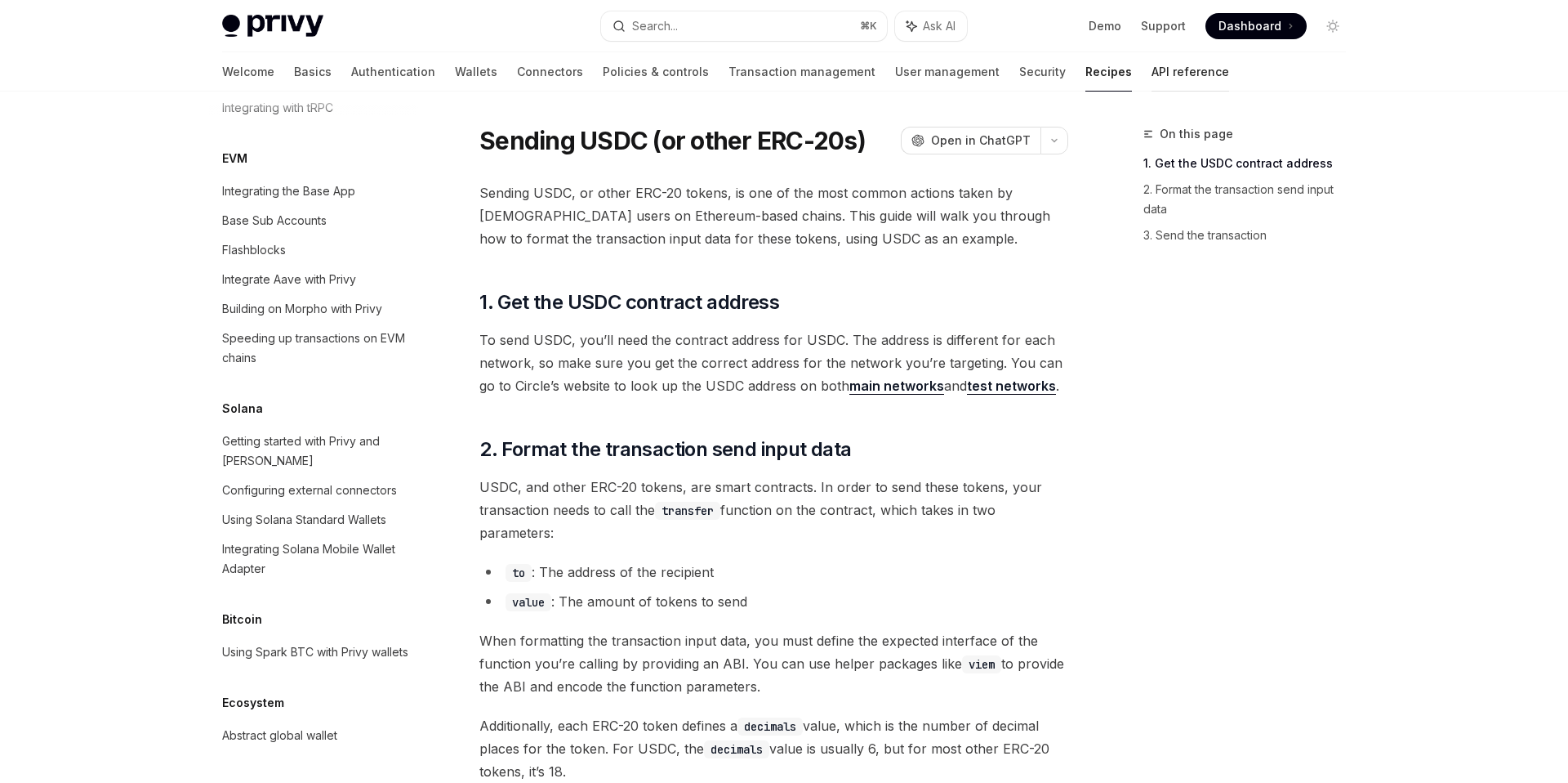
click at [1152, 75] on link "API reference" at bounding box center [1190, 72] width 78 height 39
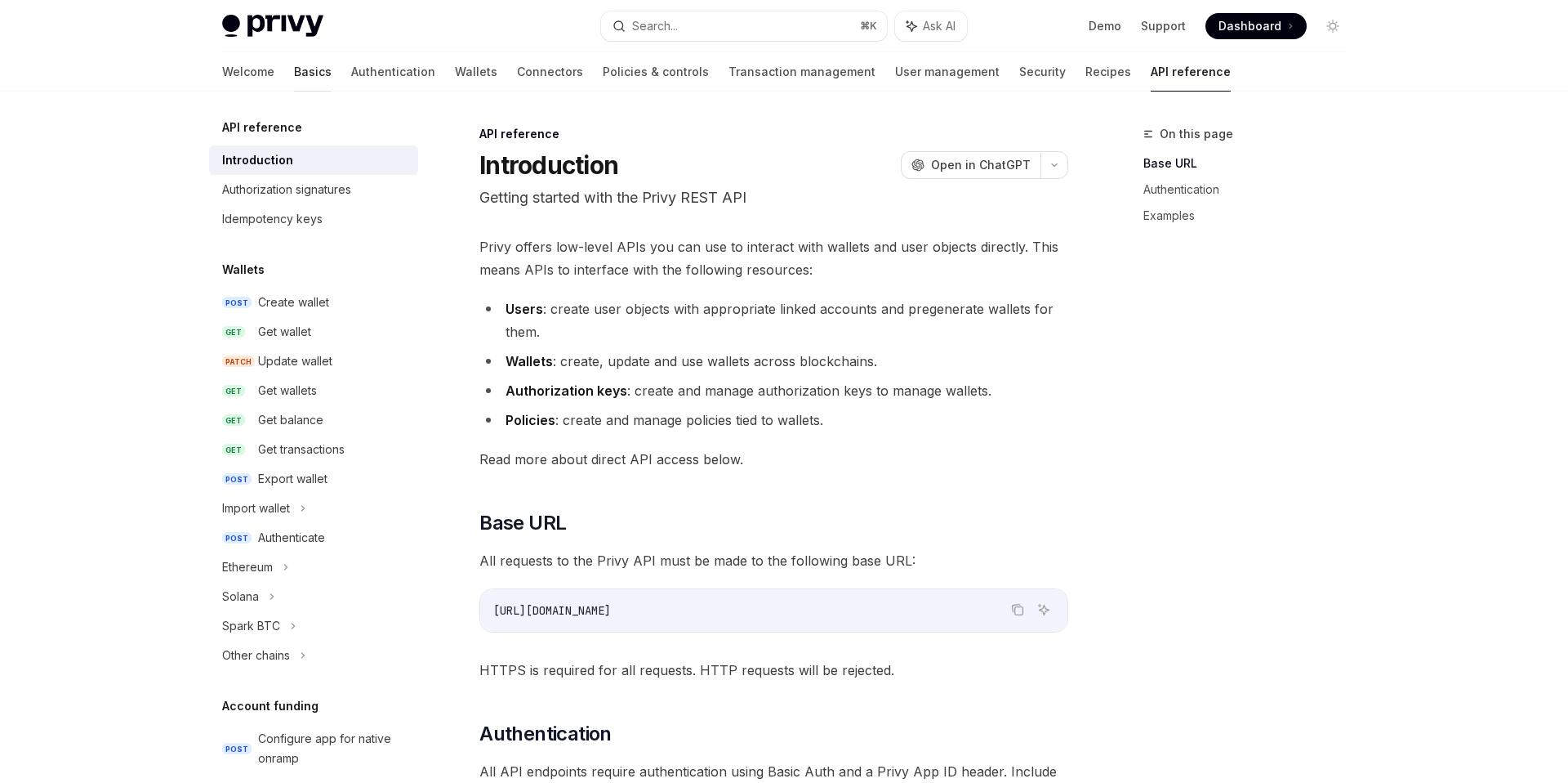
click at [294, 69] on link "Basics" at bounding box center [313, 72] width 37 height 39
type textarea "*"
